Goal: Navigation & Orientation: Find specific page/section

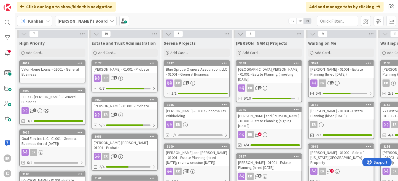
click at [58, 72] on div "Valor Home Loans - 01001 - General Business" at bounding box center [52, 72] width 65 height 12
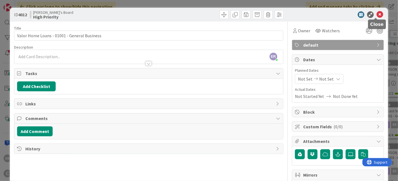
click at [377, 16] on icon at bounding box center [380, 14] width 7 height 7
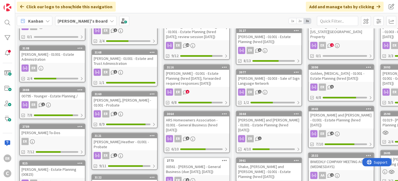
scroll to position [138, 0]
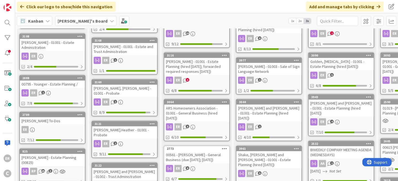
click at [272, 63] on div "Reeves, Andrea - 01003 - Sale of Sign Language Network" at bounding box center [269, 69] width 65 height 12
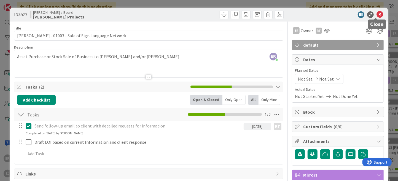
click at [377, 15] on icon at bounding box center [380, 14] width 7 height 7
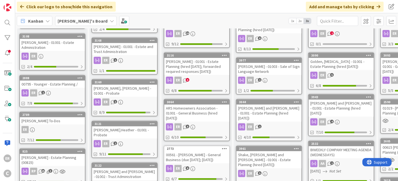
click at [275, 151] on div "Shake, Douglas and Frankie - 01001 - Estate Planning (hired 7.29.25)" at bounding box center [269, 159] width 65 height 17
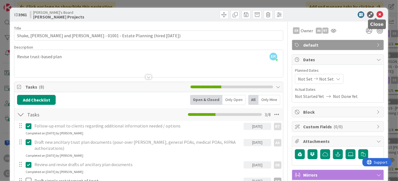
click at [377, 16] on icon at bounding box center [380, 14] width 7 height 7
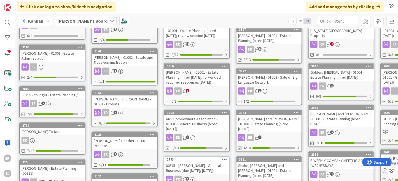
scroll to position [138, 0]
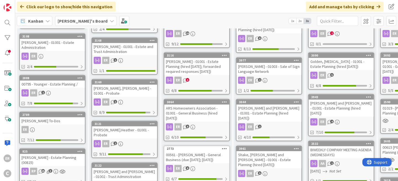
click at [344, 65] on link "3090 Golden, Mili - 01001 - Estate Planning (hired 5.14.25) ER 5 6/8" at bounding box center [341, 70] width 66 height 37
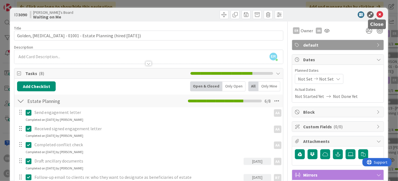
click at [377, 13] on icon at bounding box center [380, 14] width 7 height 7
